Goal: Information Seeking & Learning: Learn about a topic

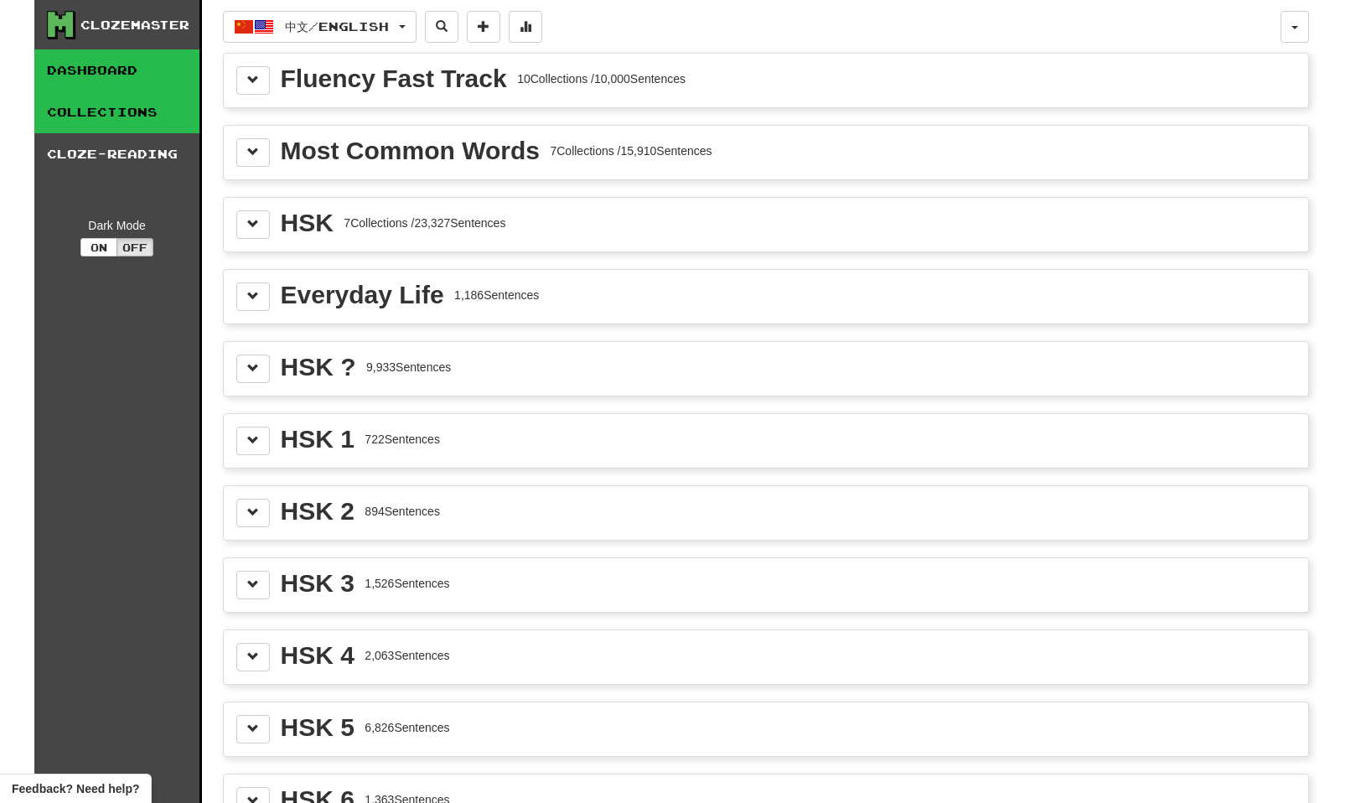
click at [111, 67] on link "Dashboard" at bounding box center [116, 70] width 165 height 42
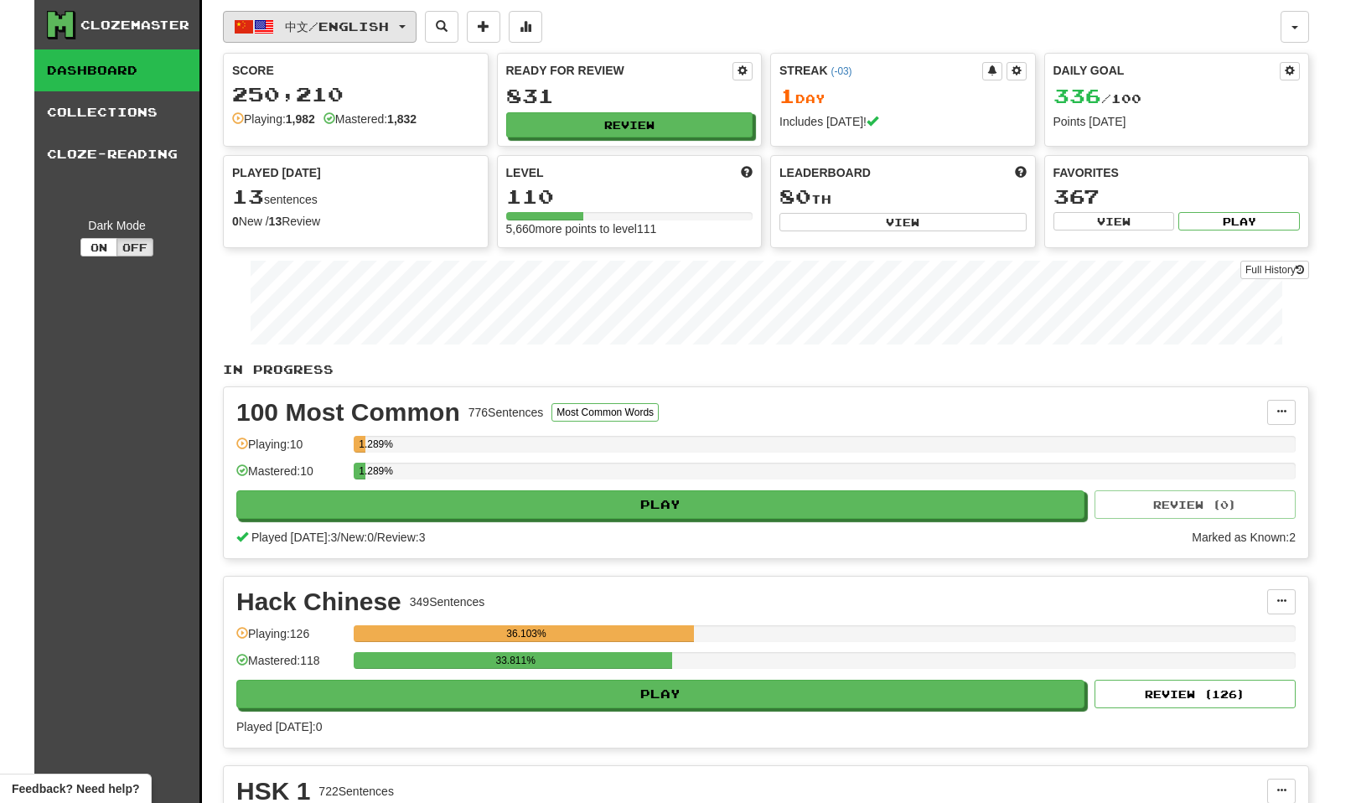
click at [415, 23] on button "中文 / English" at bounding box center [320, 27] width 194 height 32
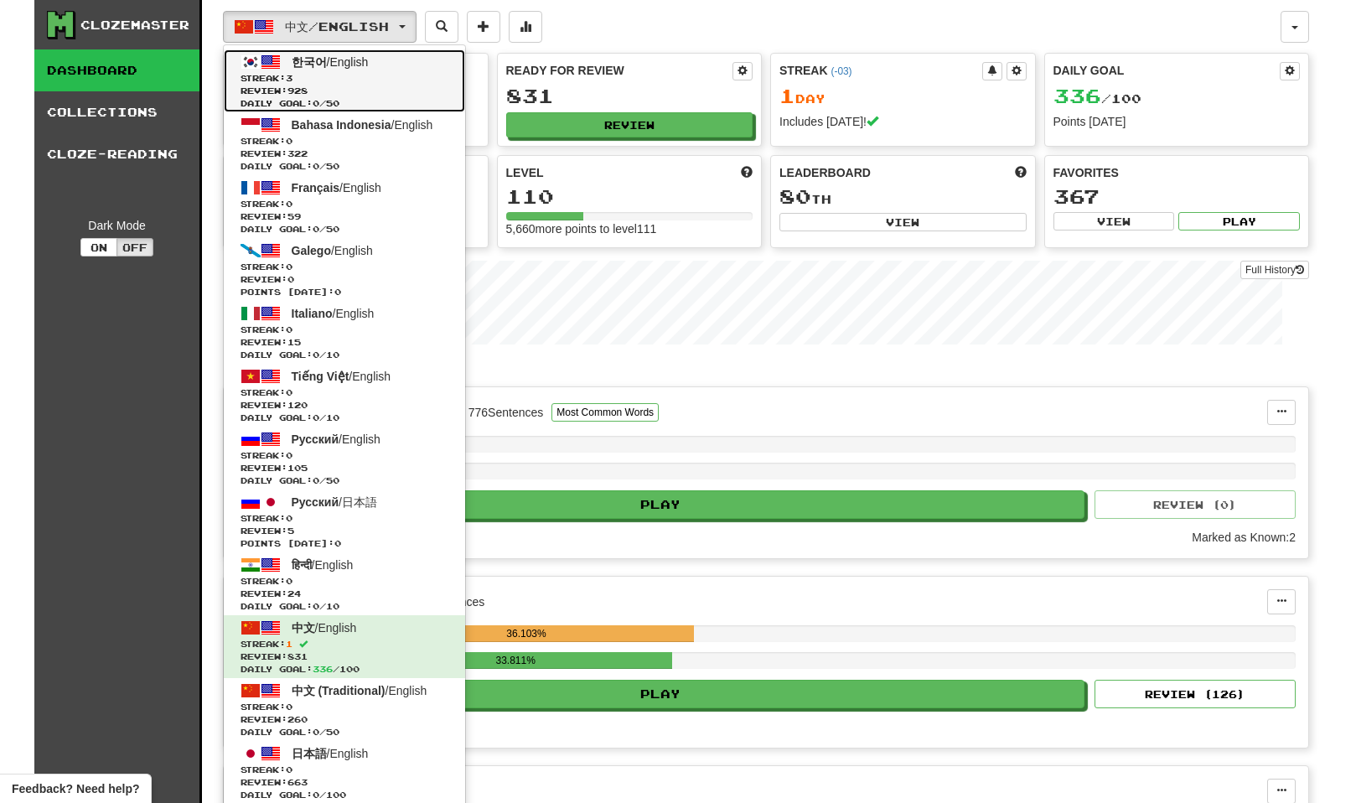
click at [407, 85] on span "Review: 928" at bounding box center [345, 91] width 208 height 13
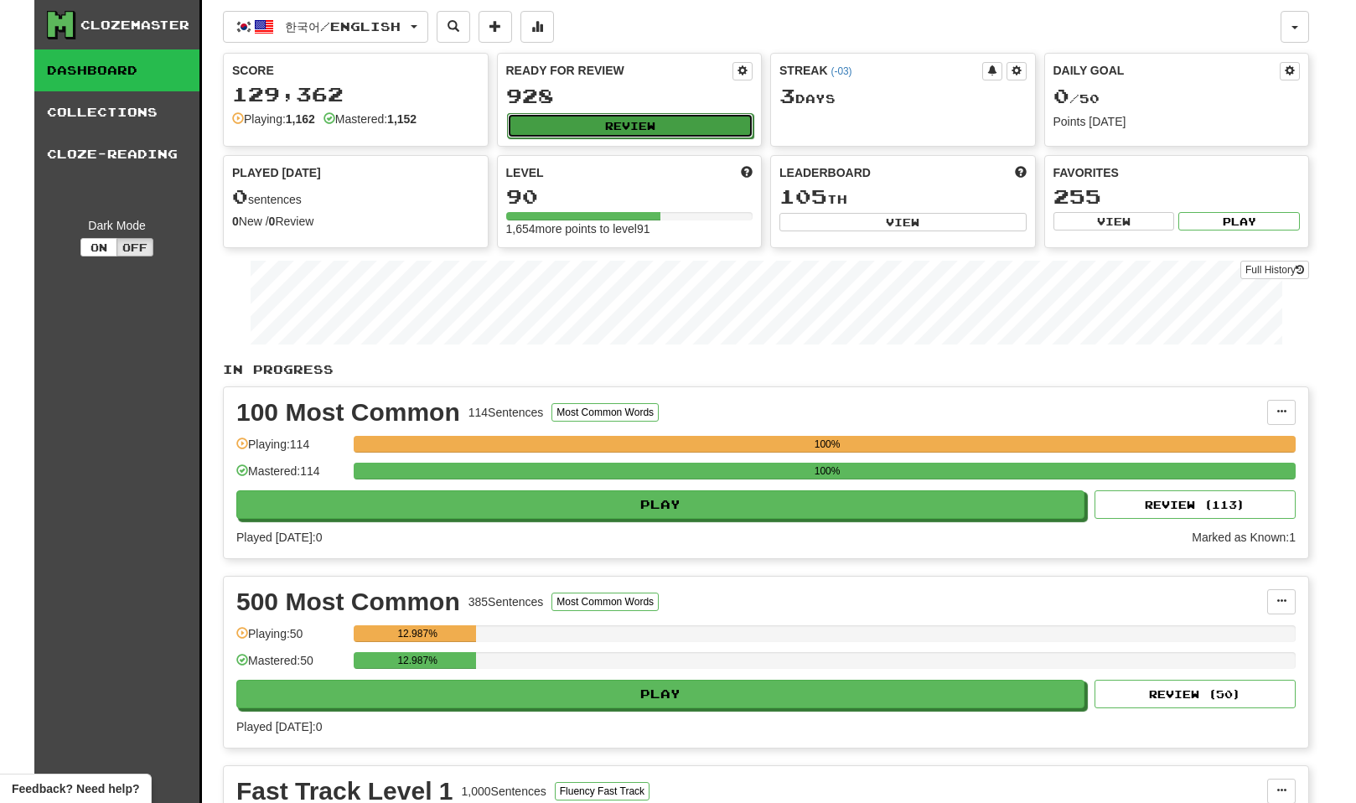
click at [655, 127] on button "Review" at bounding box center [630, 125] width 247 height 25
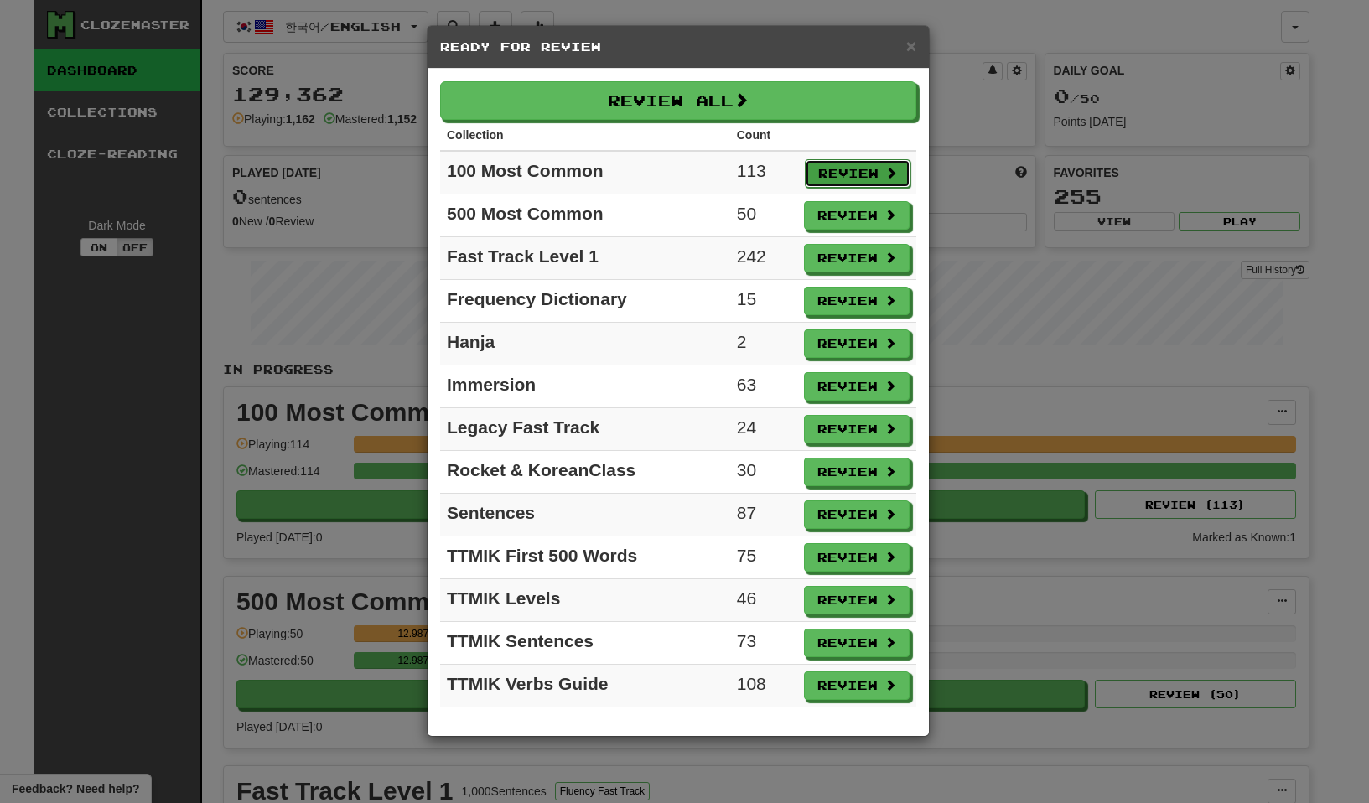
click at [853, 168] on button "Review" at bounding box center [858, 173] width 106 height 29
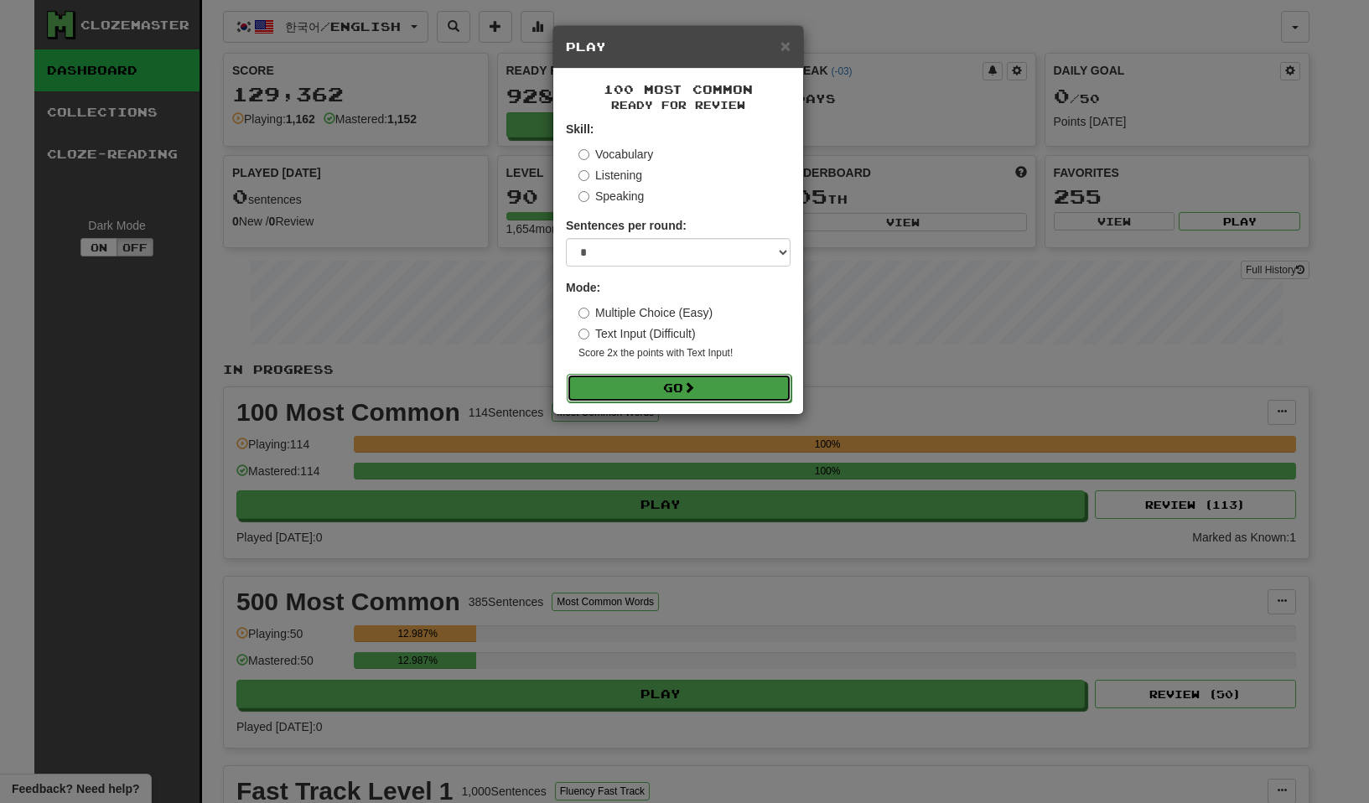
click at [648, 392] on button "Go" at bounding box center [679, 388] width 225 height 29
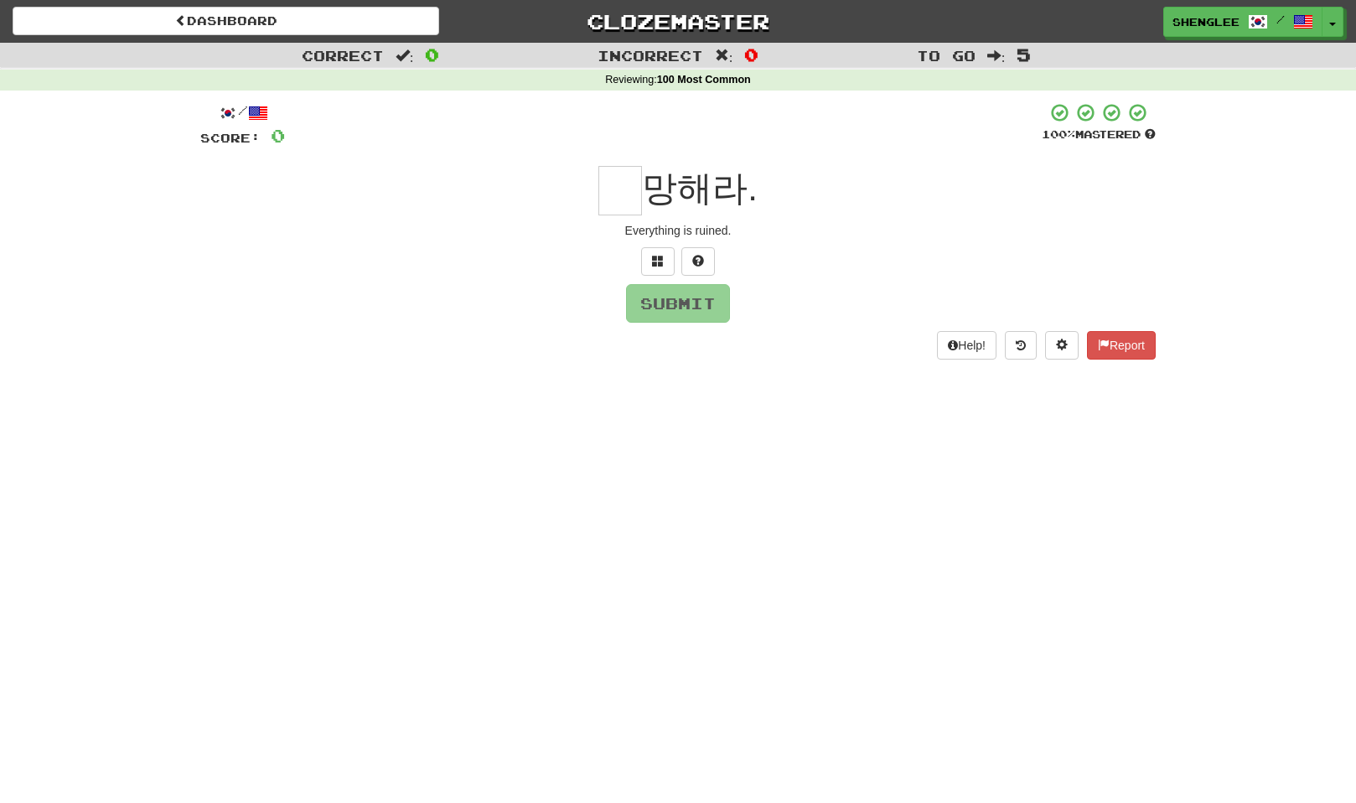
type input "*"
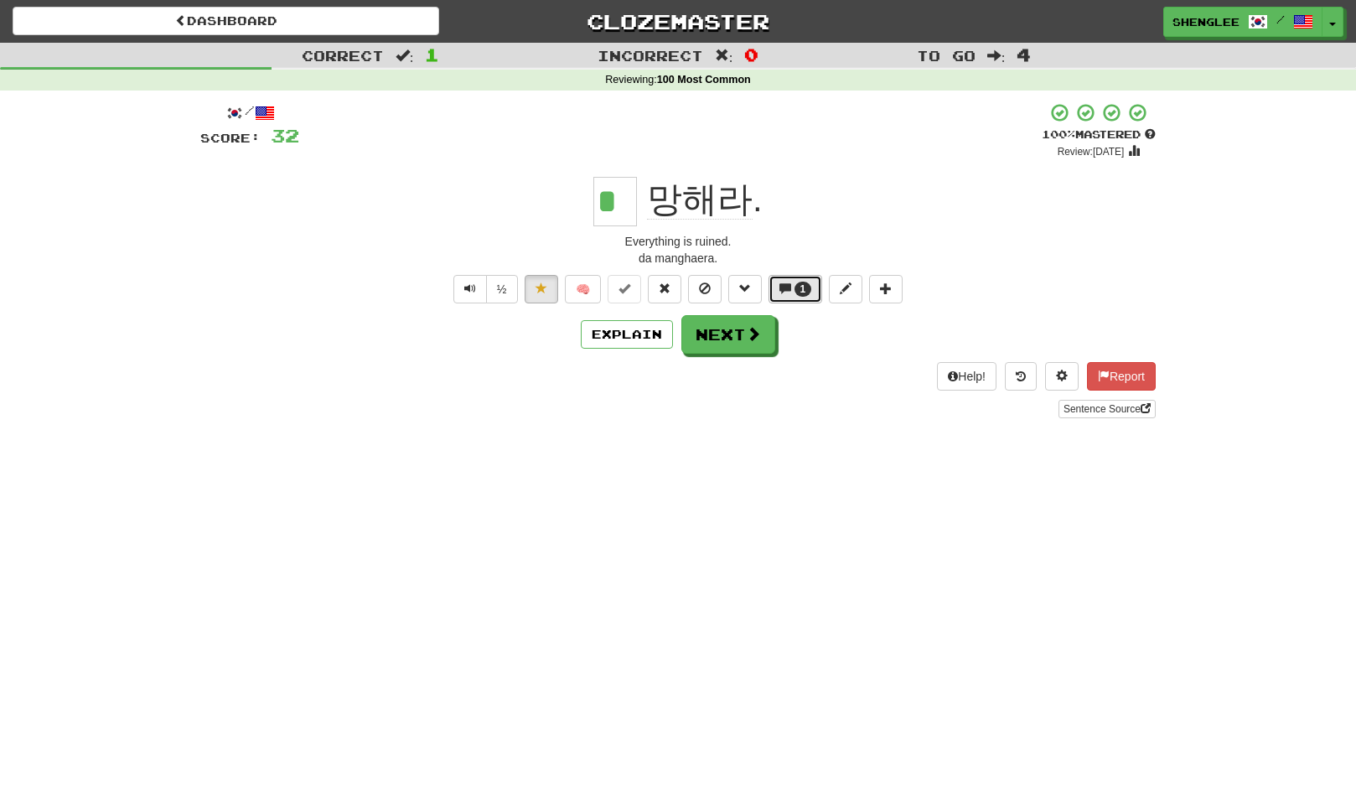
click at [809, 301] on button "1" at bounding box center [796, 289] width 54 height 29
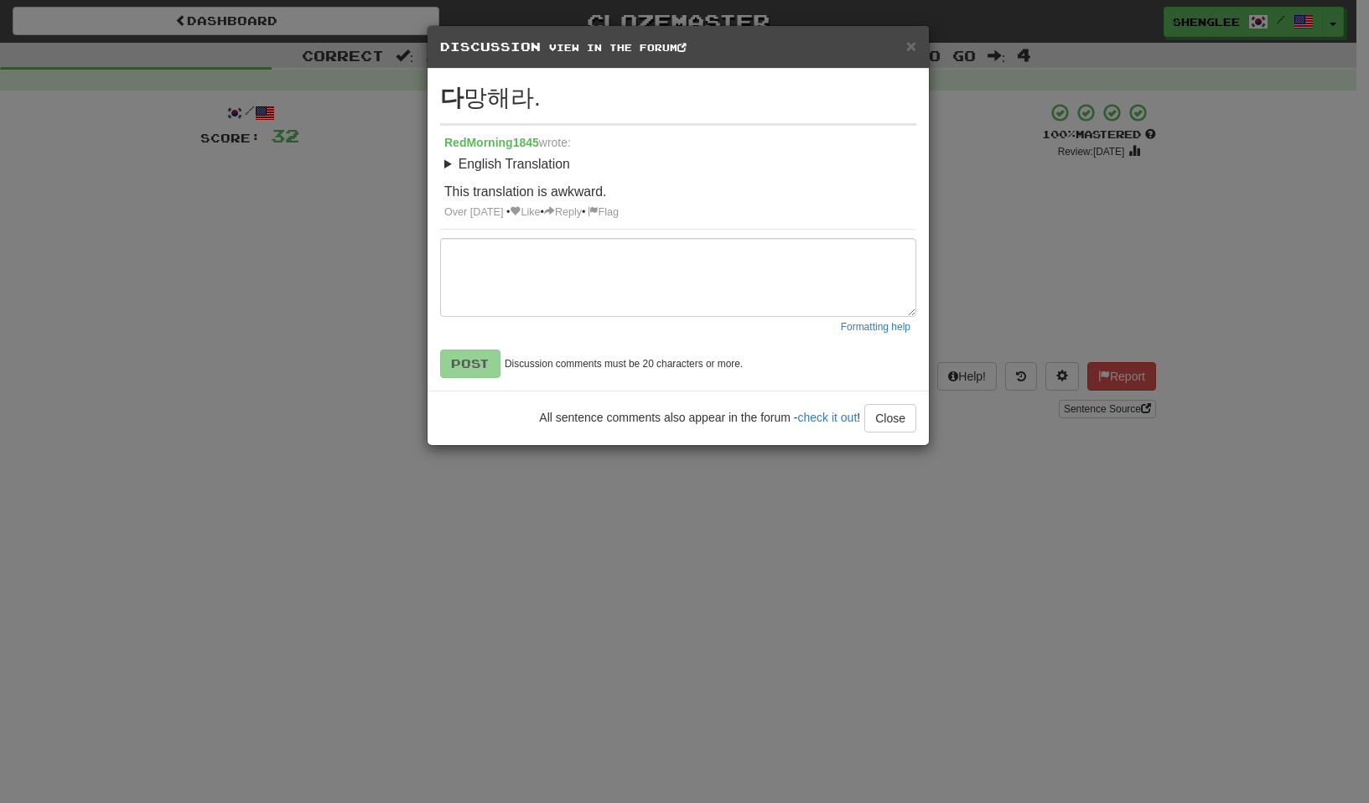
click at [445, 163] on summary "English Translation" at bounding box center [678, 164] width 468 height 19
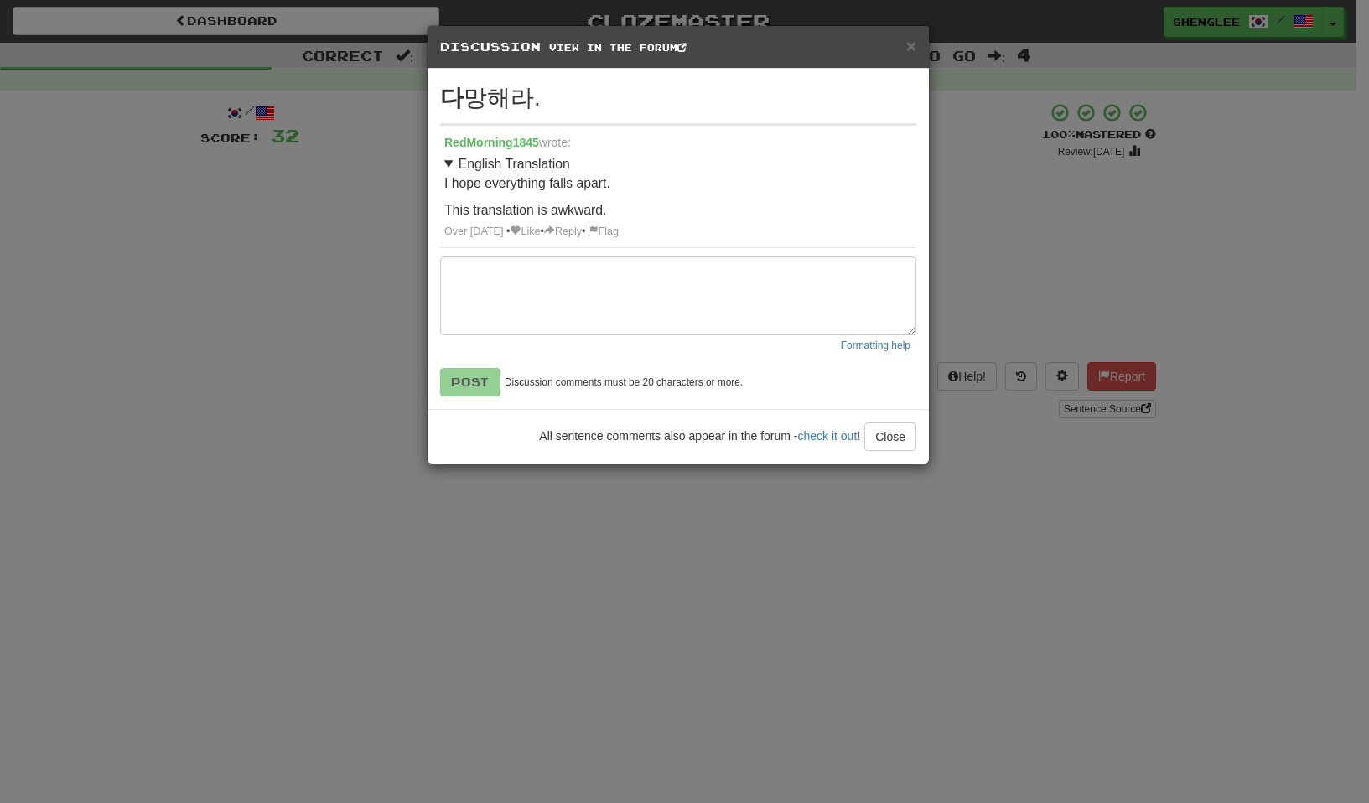
click at [903, 49] on h5 "Discussion View in the forum" at bounding box center [678, 47] width 476 height 17
click at [908, 47] on span "×" at bounding box center [911, 45] width 10 height 19
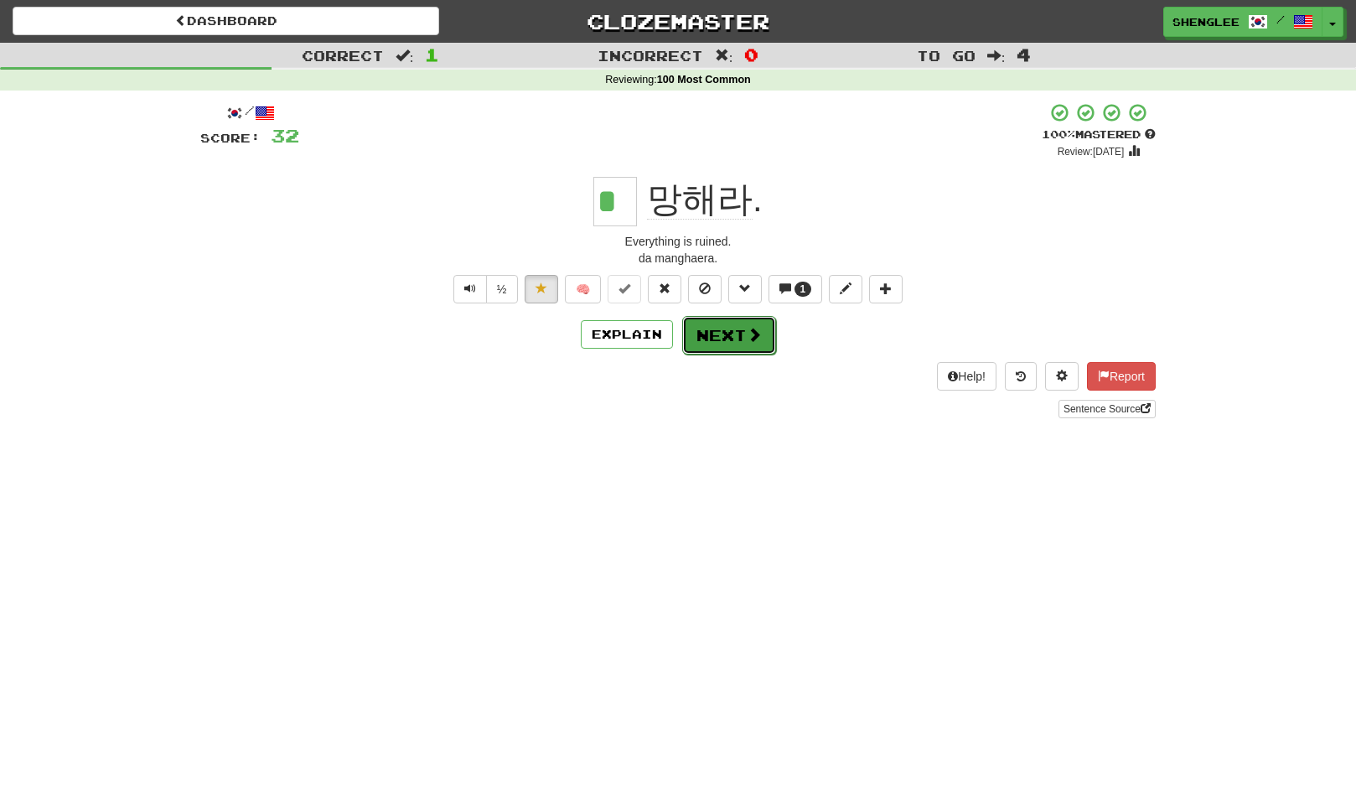
click at [737, 342] on button "Next" at bounding box center [729, 335] width 94 height 39
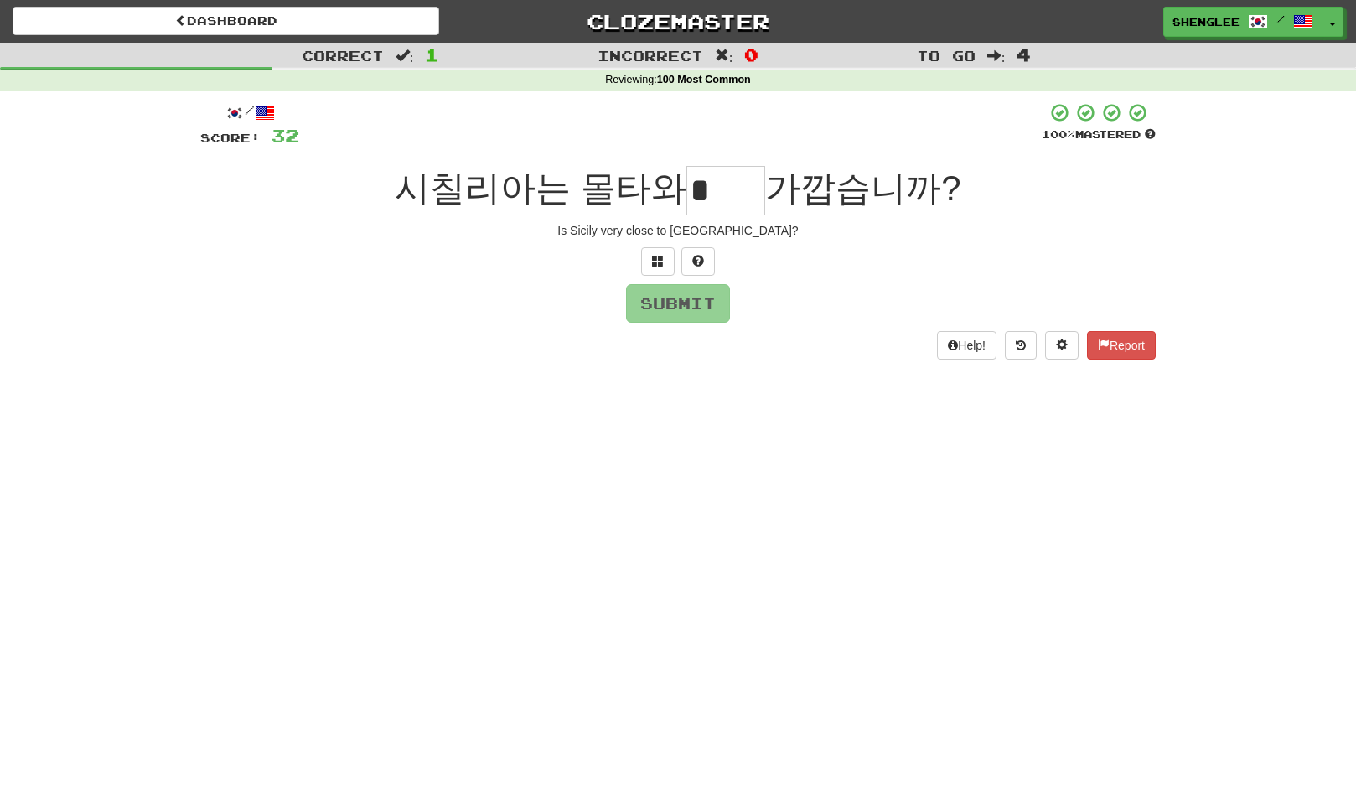
type input "*"
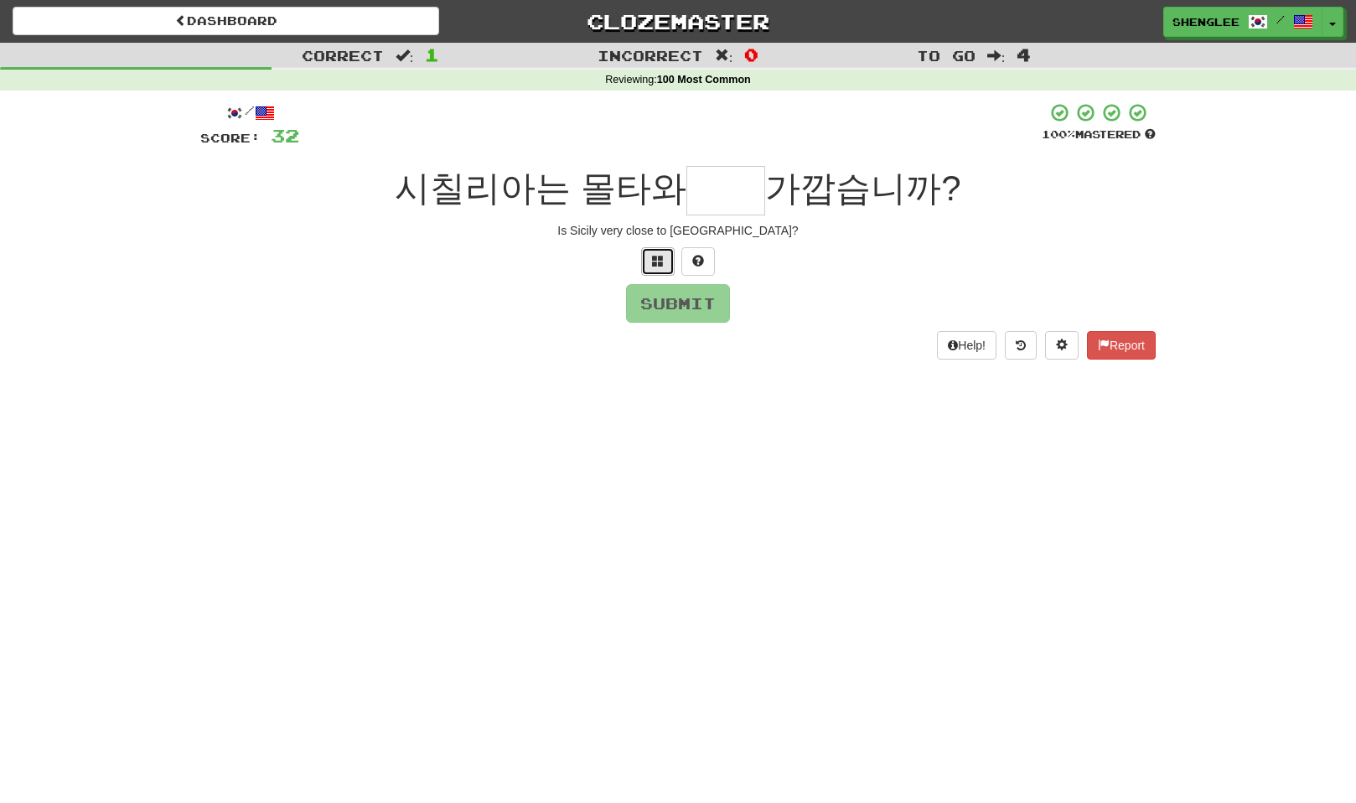
click at [656, 258] on span at bounding box center [658, 261] width 12 height 12
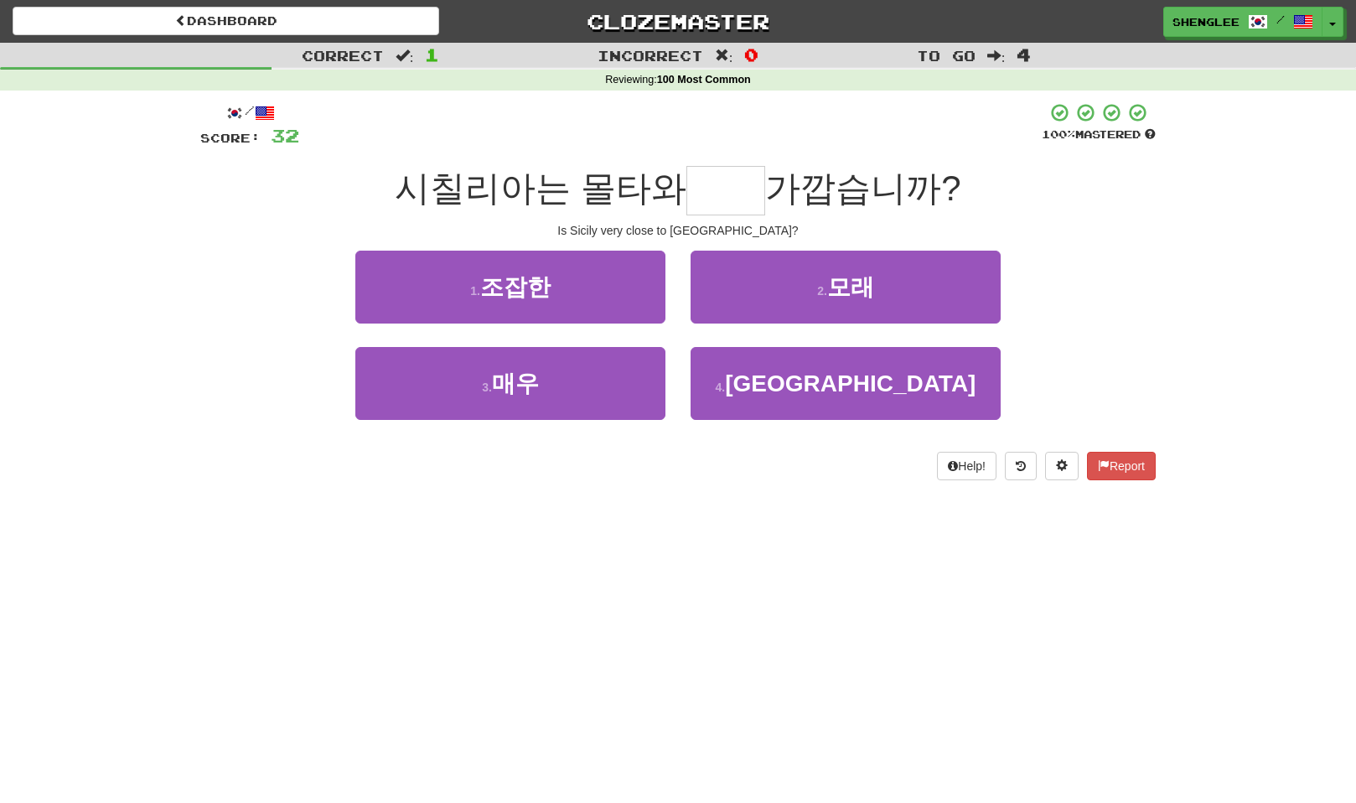
click at [778, 169] on div "시칠리아는 몰타와 가깝습니까?" at bounding box center [678, 190] width 956 height 49
click at [708, 183] on input "text" at bounding box center [726, 190] width 79 height 49
type input "**"
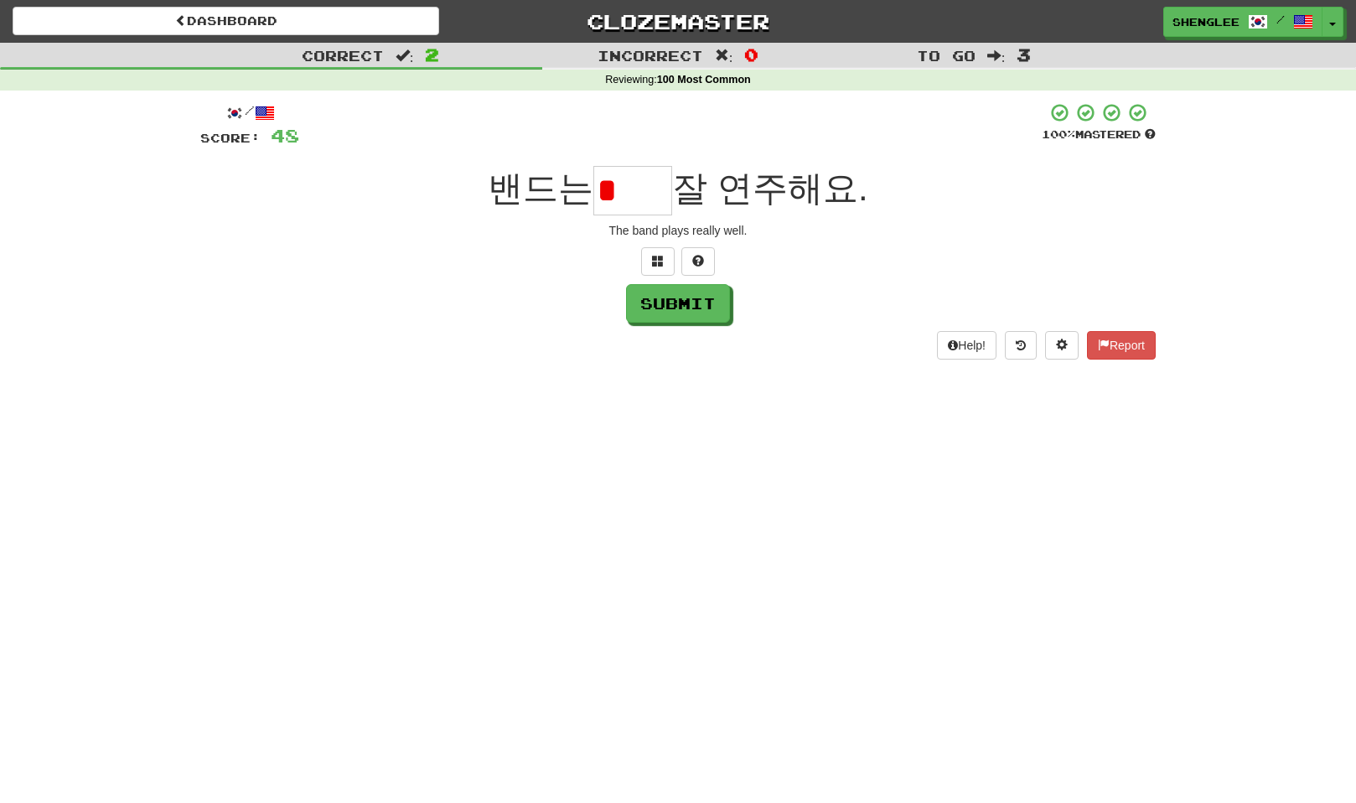
type input "*"
type input "**"
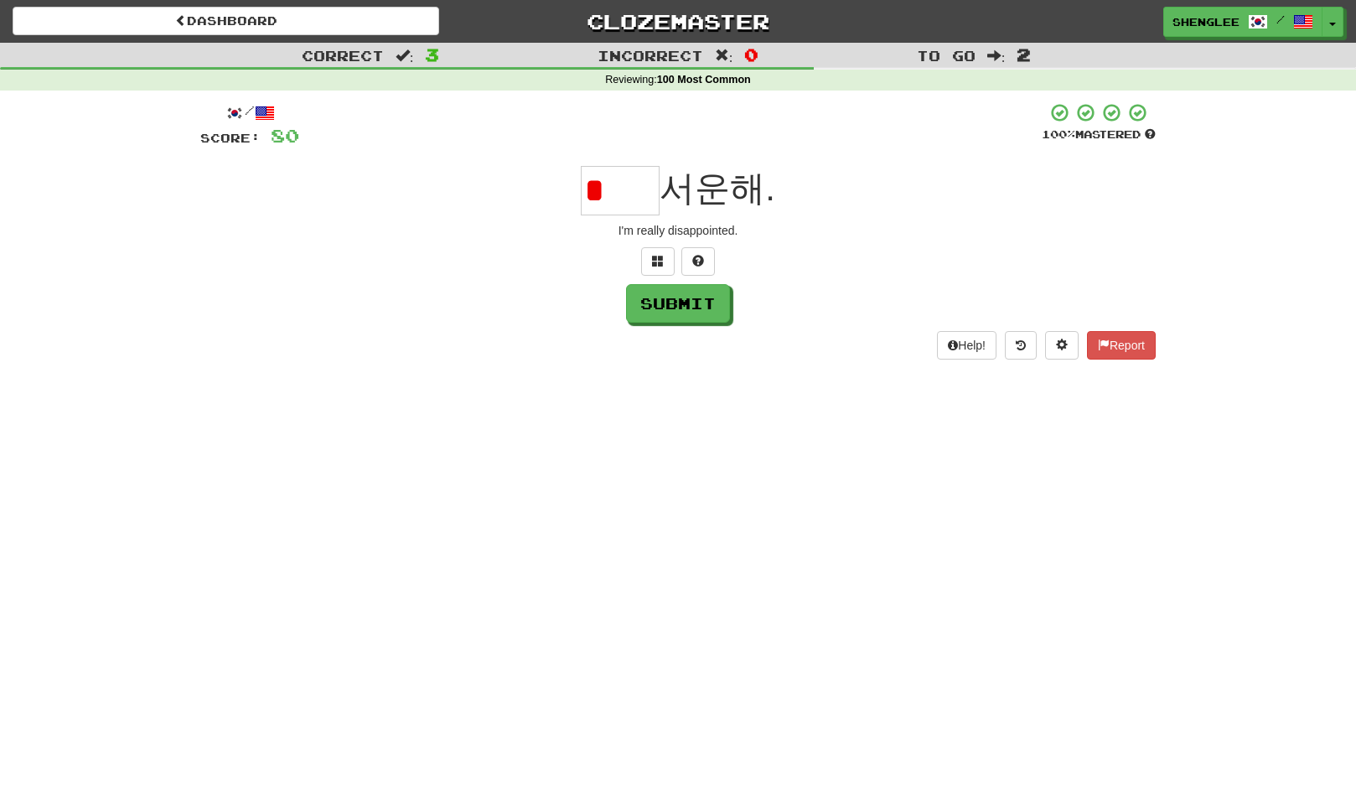
type input "*"
type input "**"
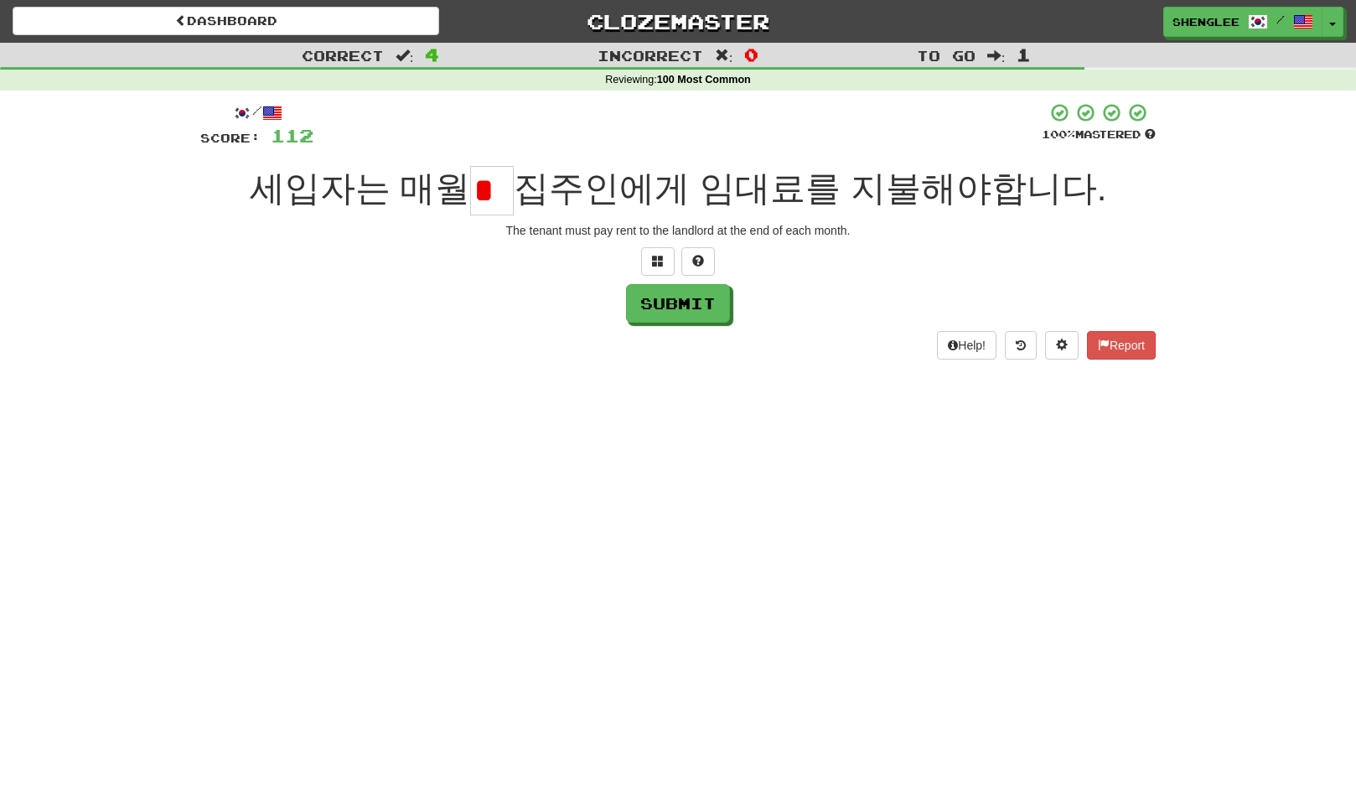
type input "*"
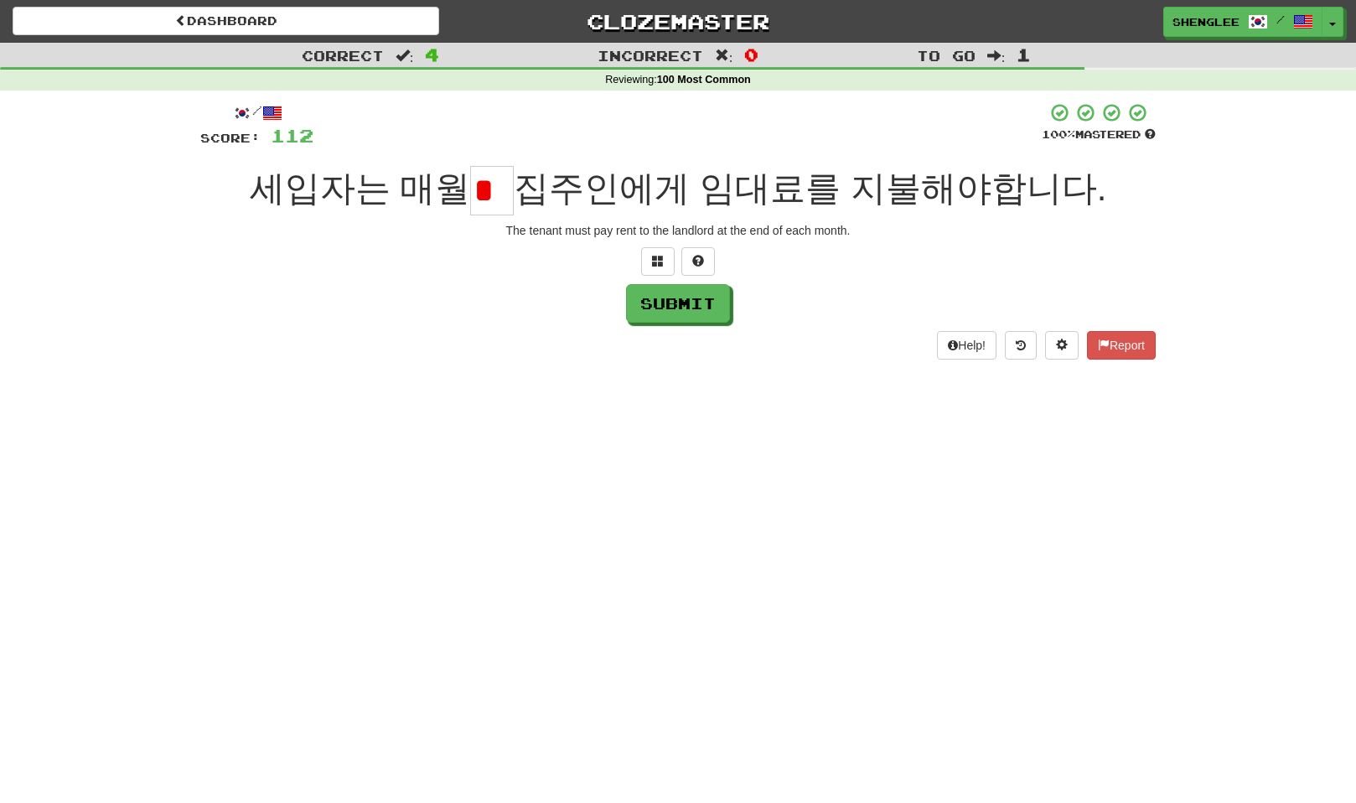
type input "*"
click at [658, 258] on span at bounding box center [658, 261] width 12 height 12
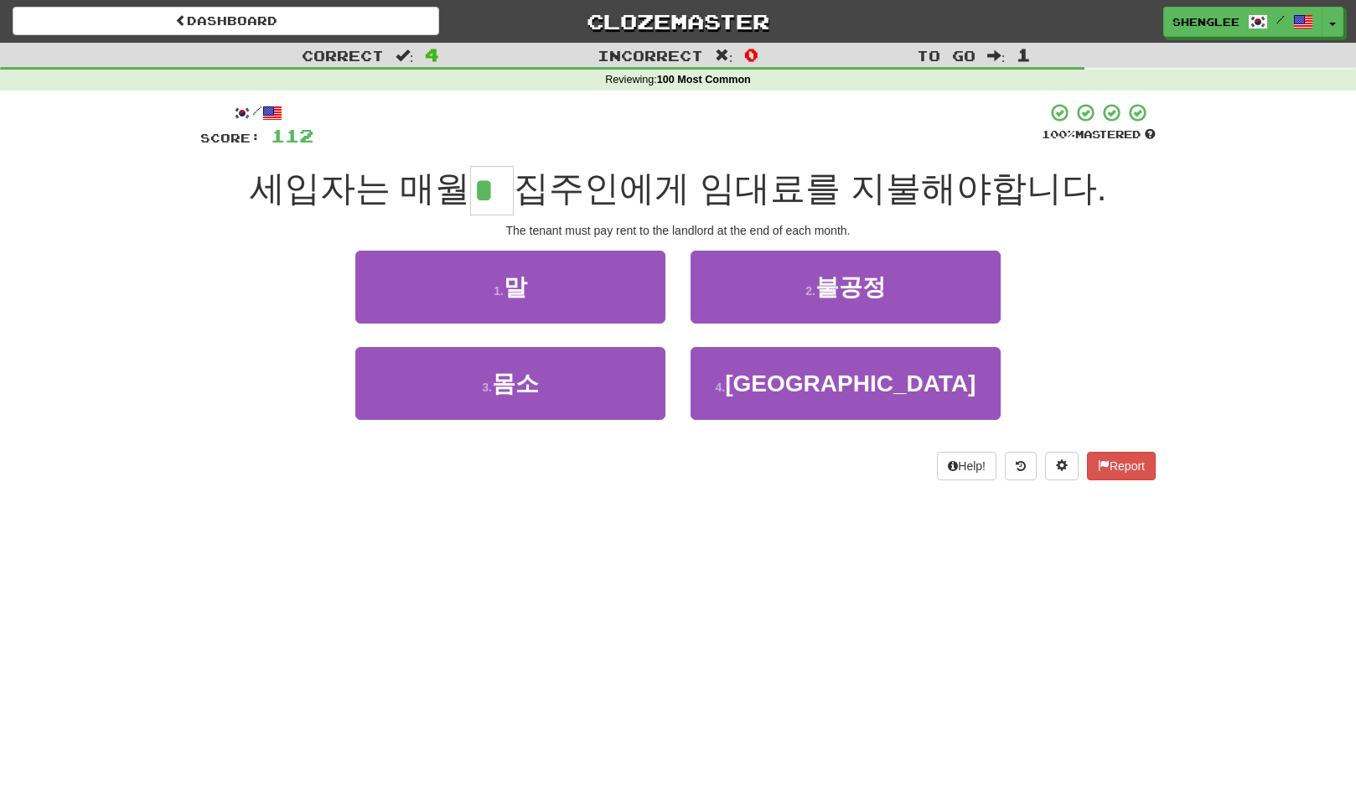
type input "*"
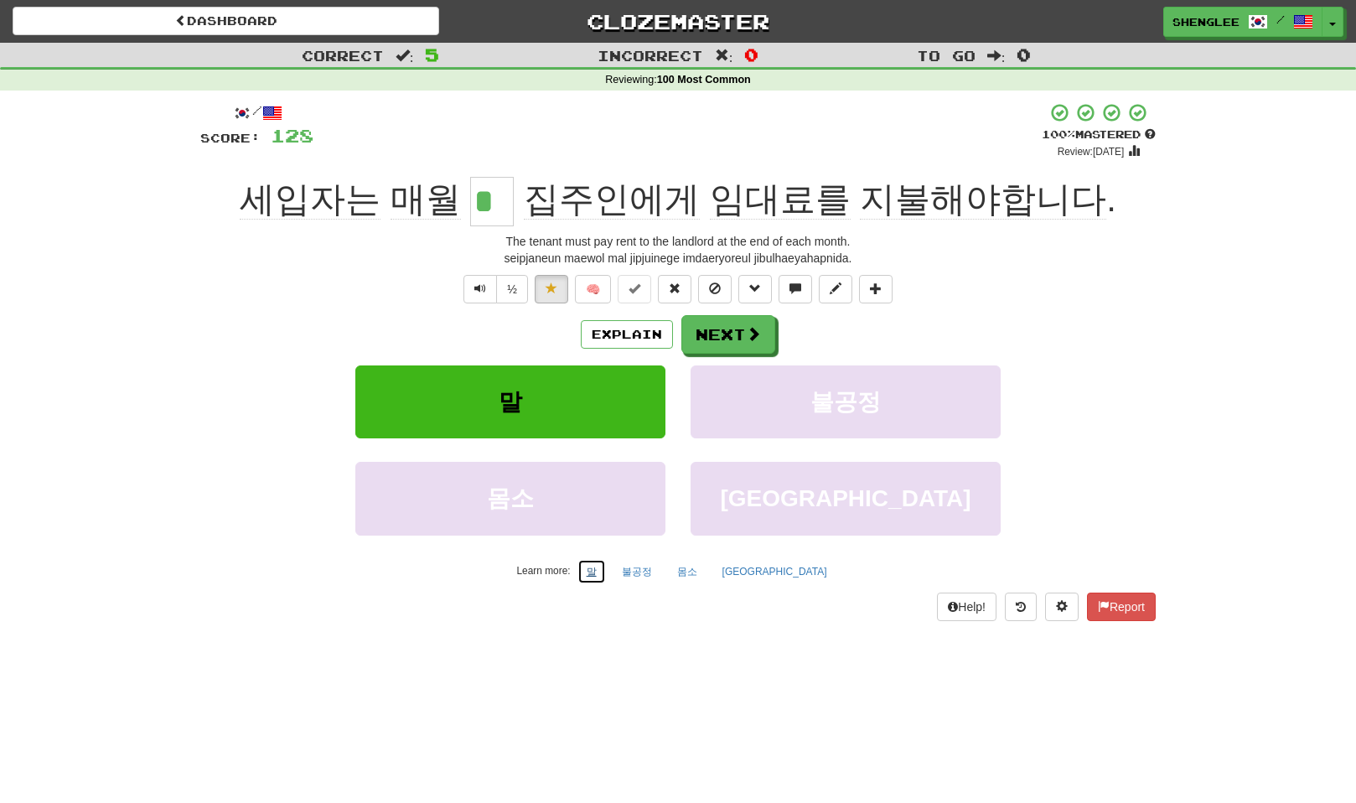
click at [606, 572] on button "말" at bounding box center [592, 571] width 29 height 25
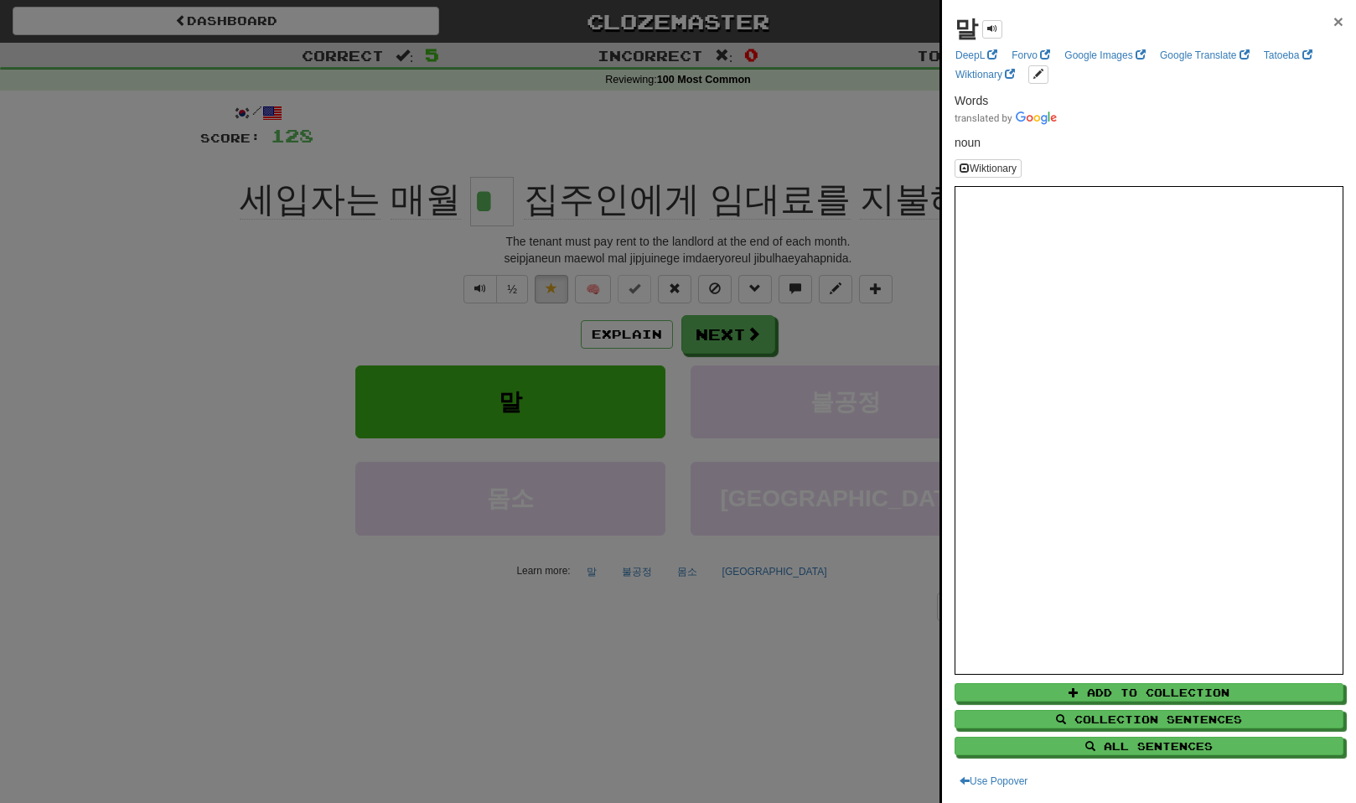
click at [1334, 26] on span "×" at bounding box center [1339, 21] width 10 height 19
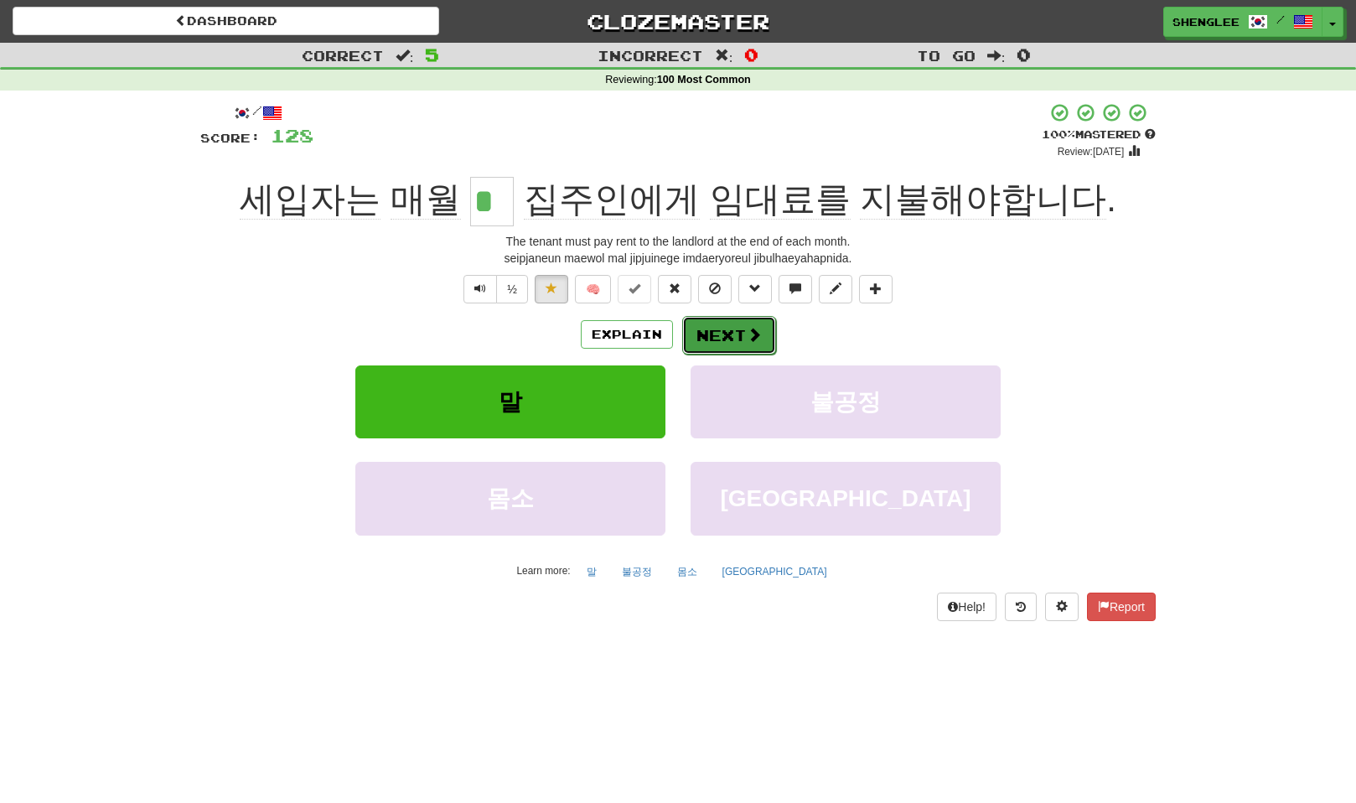
click at [744, 340] on button "Next" at bounding box center [729, 335] width 94 height 39
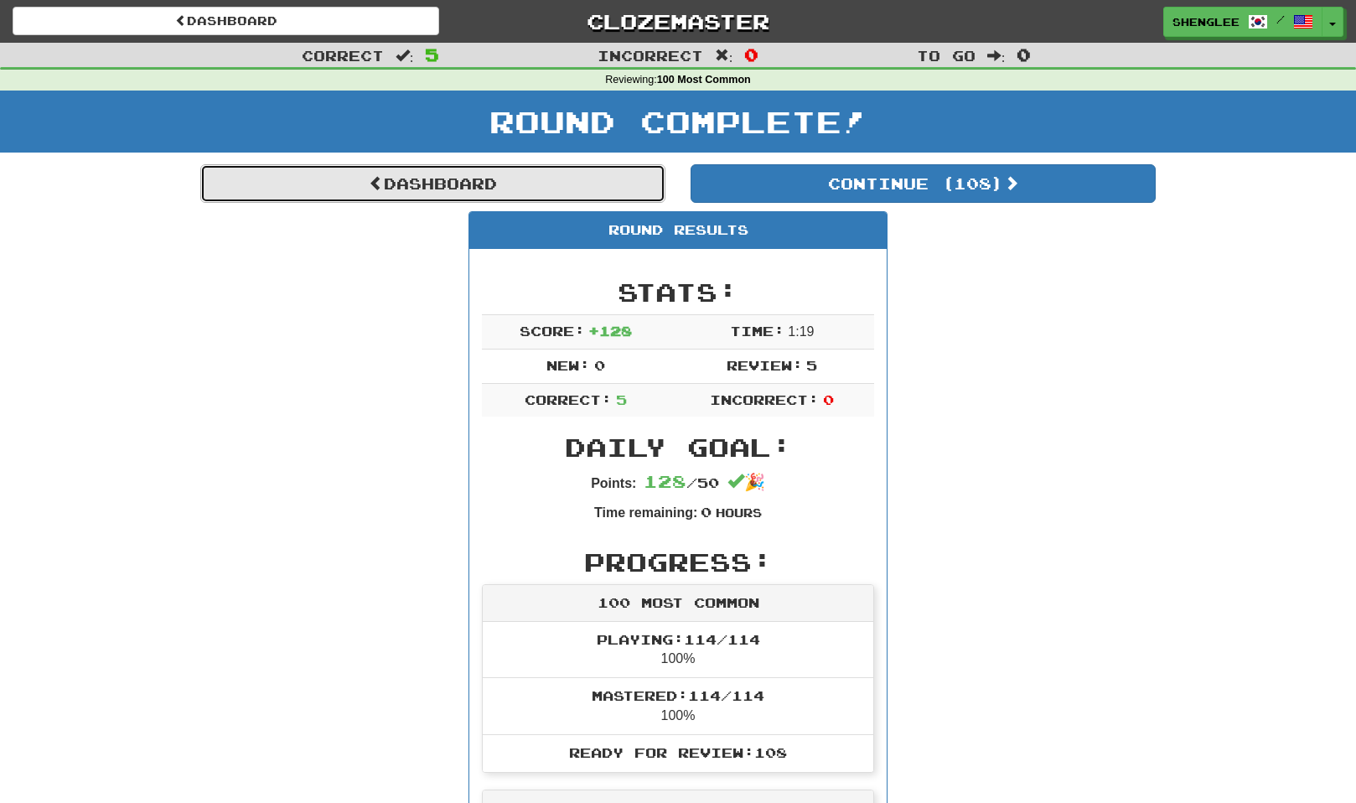
click at [397, 189] on link "Dashboard" at bounding box center [432, 183] width 465 height 39
